Goal: Information Seeking & Learning: Learn about a topic

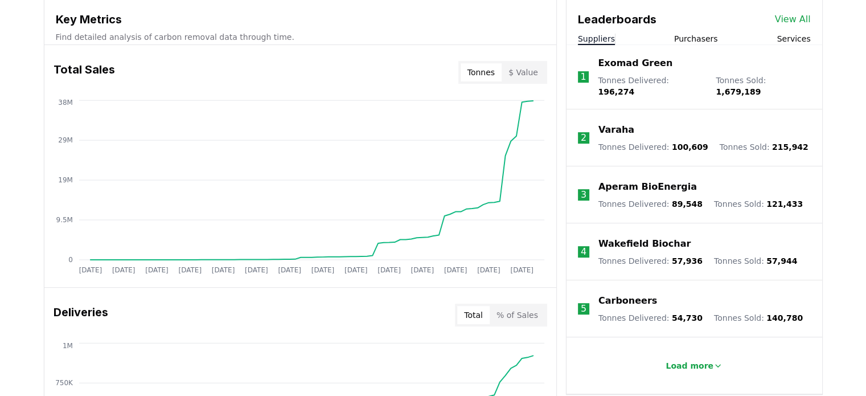
scroll to position [425, 0]
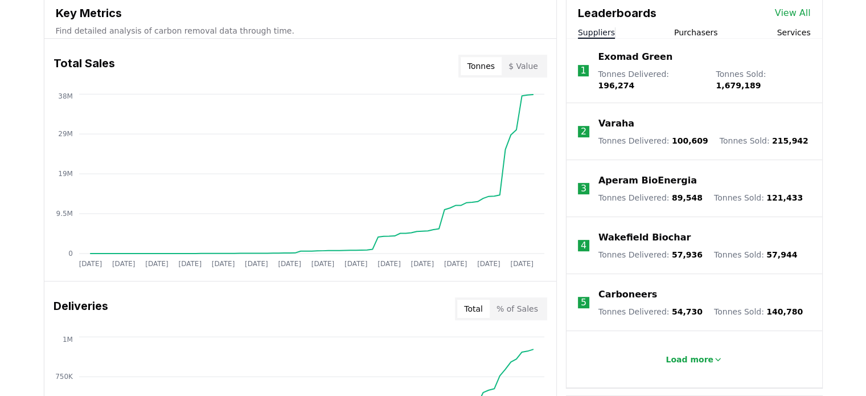
click at [690, 27] on button "Purchasers" at bounding box center [696, 32] width 44 height 11
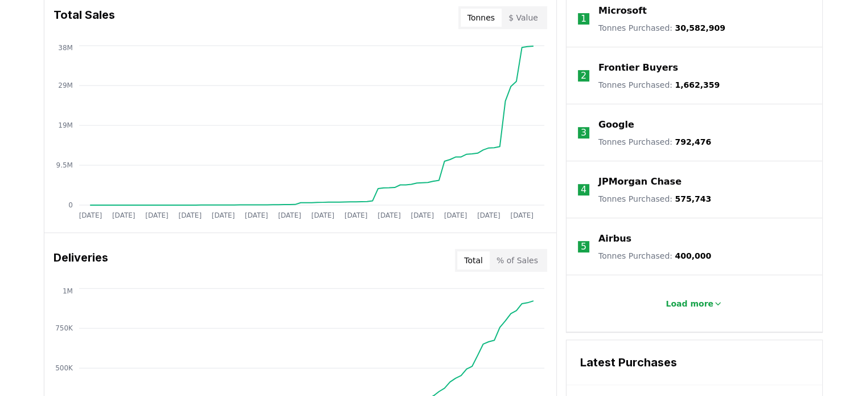
scroll to position [475, 0]
click at [689, 299] on p "Load more" at bounding box center [690, 302] width 48 height 11
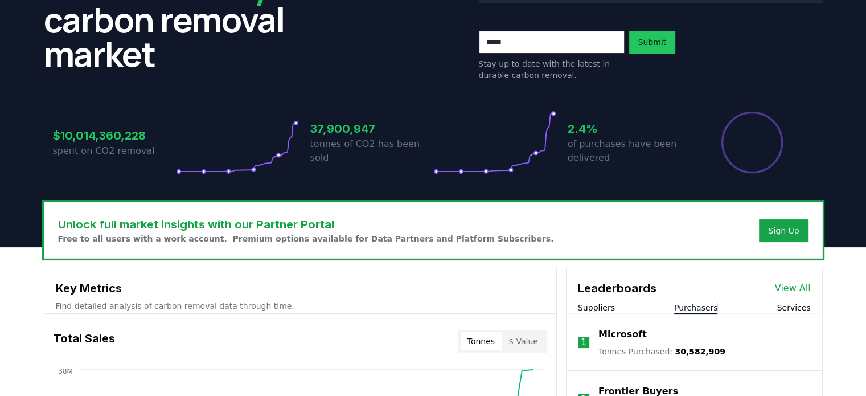
scroll to position [0, 0]
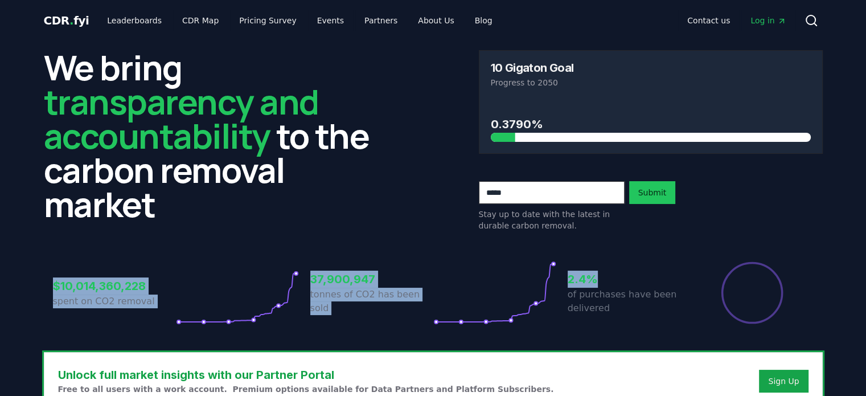
drag, startPoint x: 40, startPoint y: 285, endPoint x: 617, endPoint y: 282, distance: 576.8
click at [617, 282] on div "We bring transparency and accountability to the carbon removal market 10 Gigato…" at bounding box center [433, 196] width 797 height 311
click at [617, 282] on h3 "2.4%" at bounding box center [629, 278] width 123 height 17
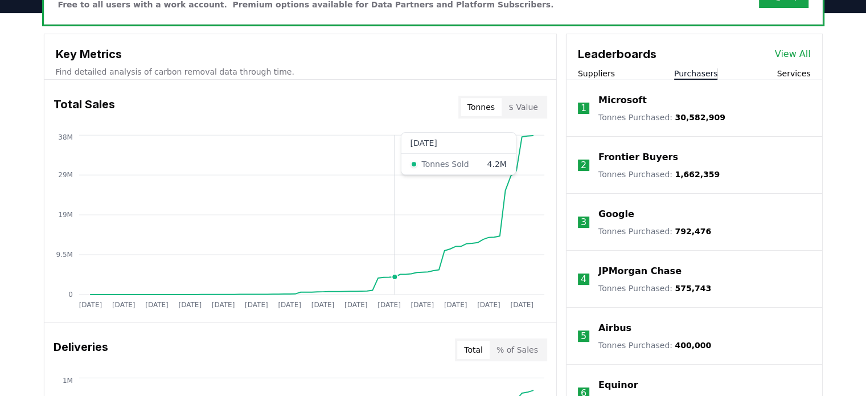
scroll to position [385, 0]
click at [597, 72] on button "Suppliers" at bounding box center [596, 72] width 37 height 11
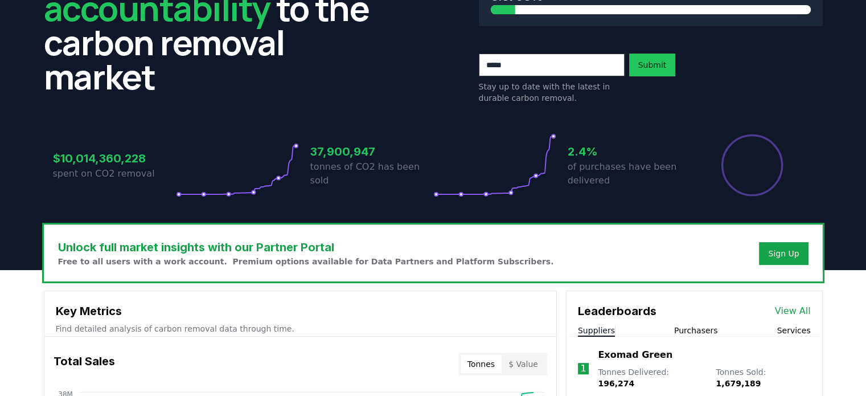
scroll to position [0, 0]
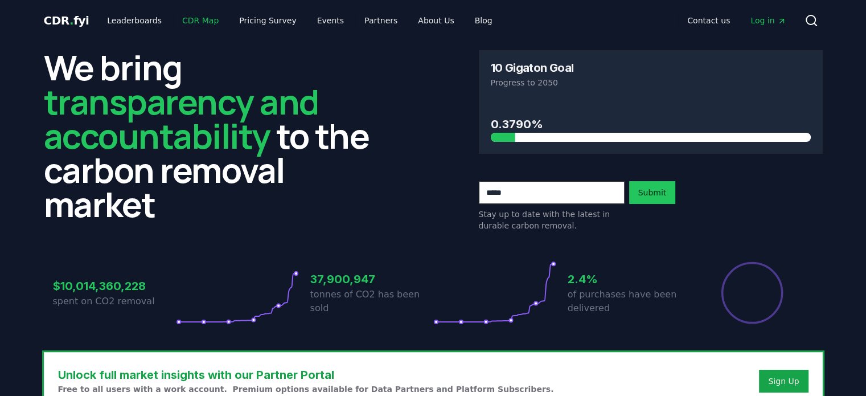
click at [182, 22] on link "CDR Map" at bounding box center [200, 20] width 55 height 20
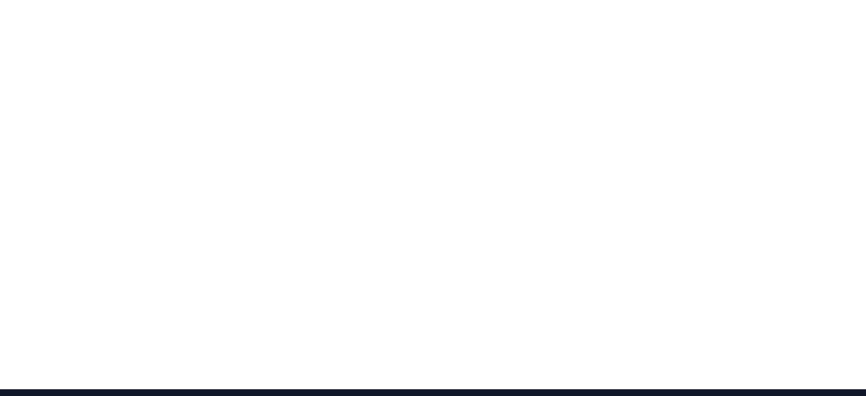
scroll to position [184, 0]
